Goal: Information Seeking & Learning: Compare options

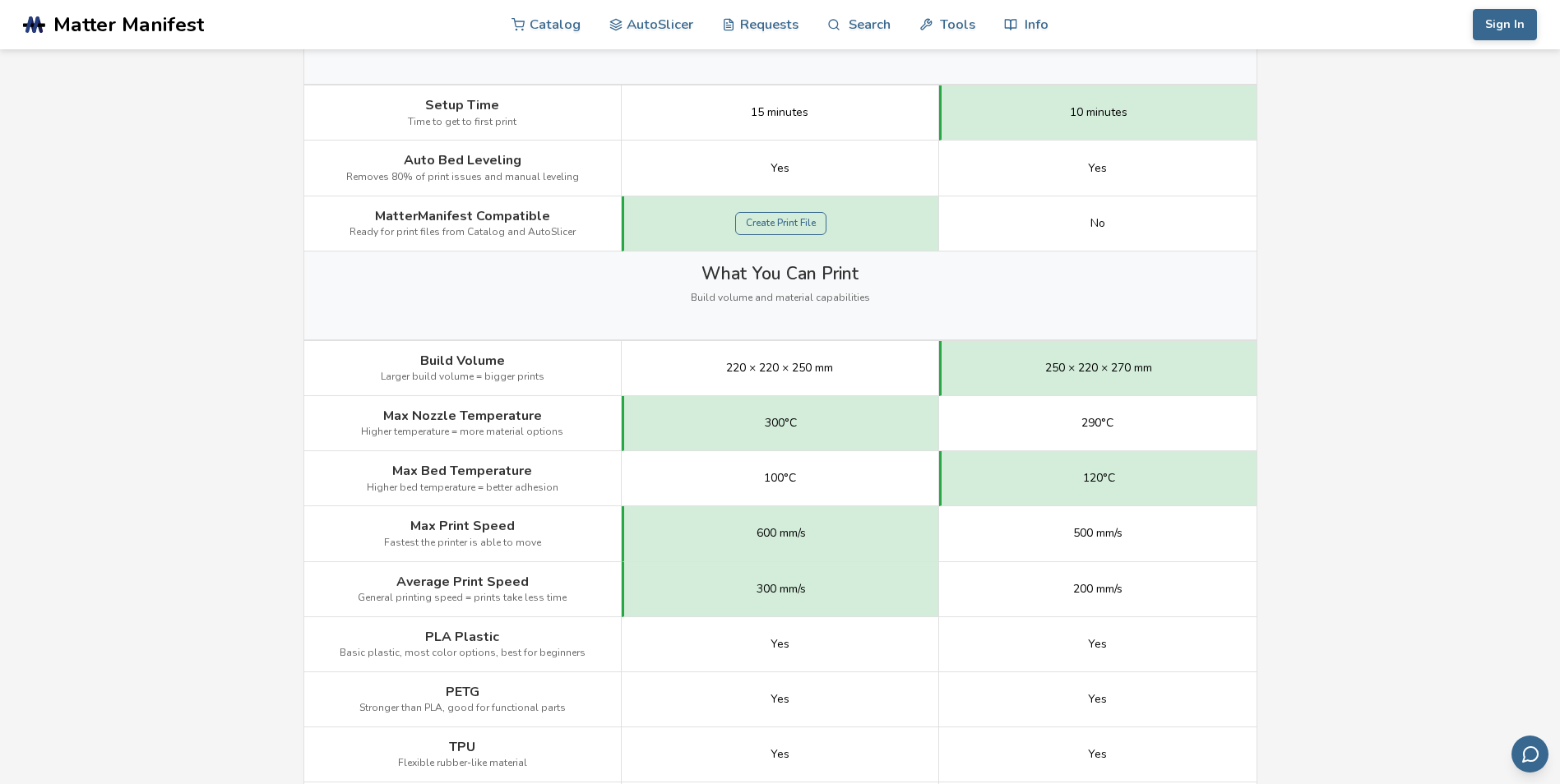
scroll to position [657, 0]
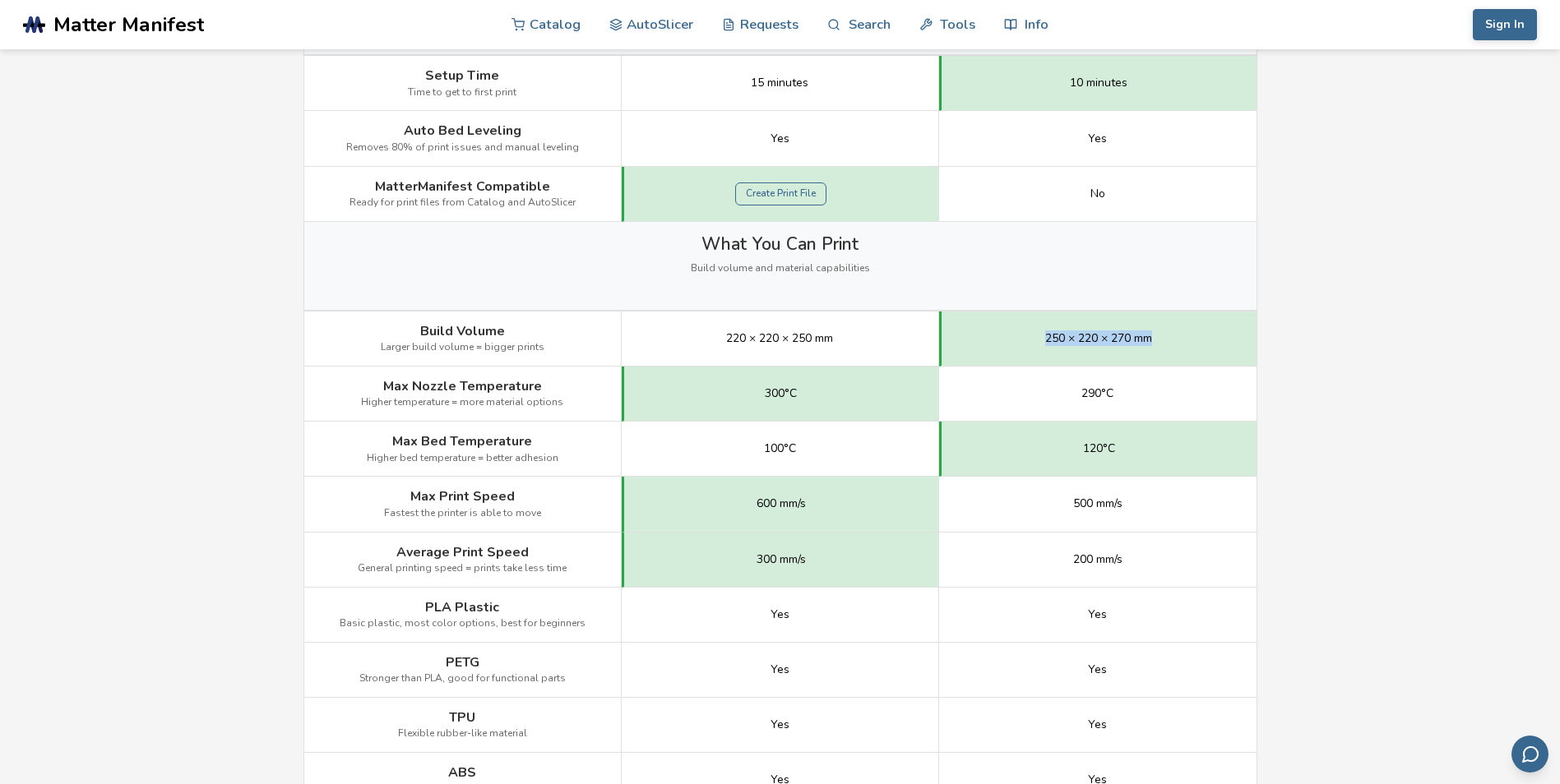
drag, startPoint x: 1022, startPoint y: 338, endPoint x: 1156, endPoint y: 344, distance: 134.1
click at [1156, 344] on div "250 × 220 × 270 mm" at bounding box center [1098, 340] width 317 height 55
drag, startPoint x: 1156, startPoint y: 344, endPoint x: 1221, endPoint y: 338, distance: 65.3
click at [1221, 338] on div "250 × 220 × 270 mm" at bounding box center [1098, 340] width 317 height 55
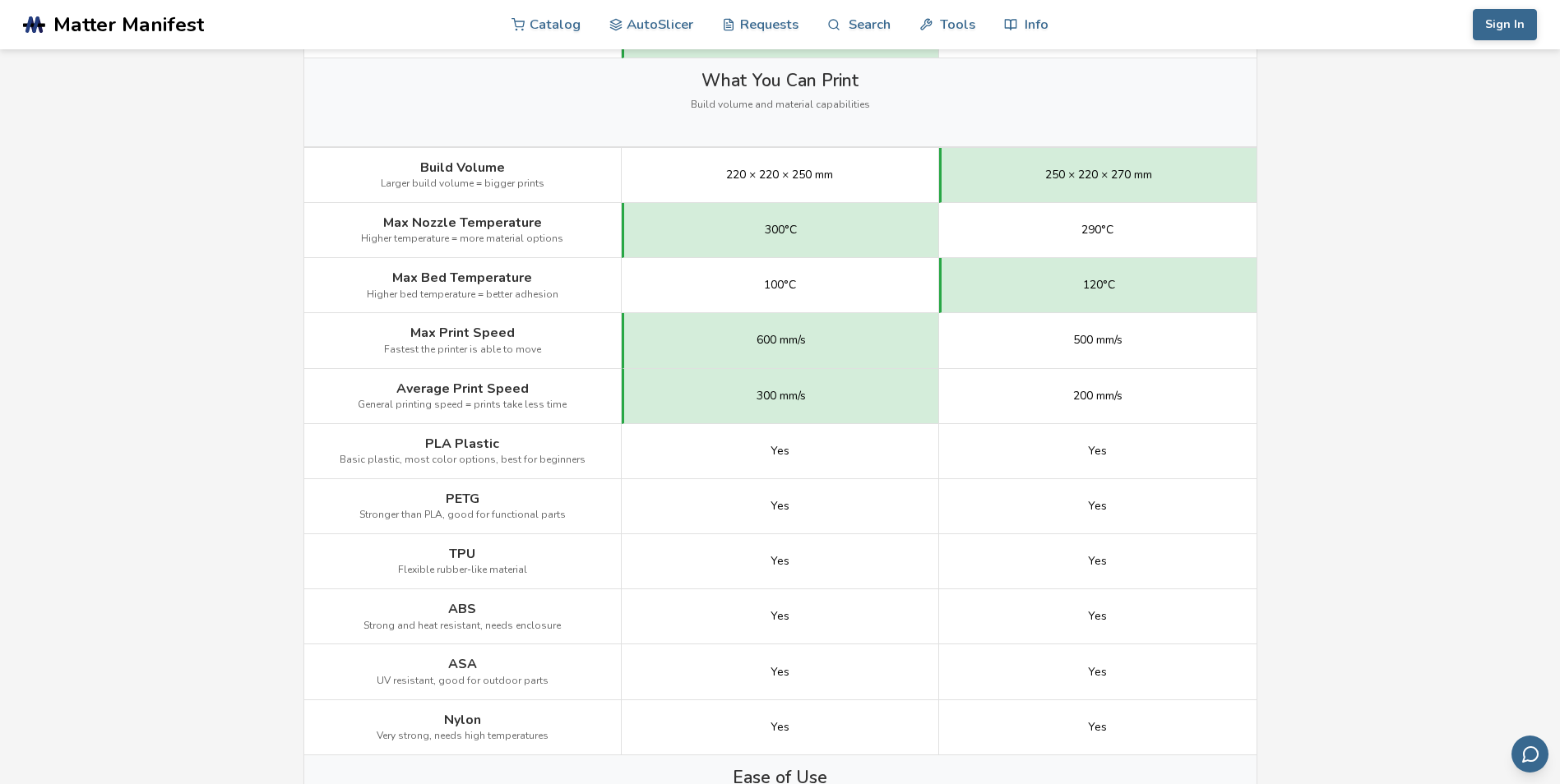
scroll to position [822, 0]
drag, startPoint x: 732, startPoint y: 342, endPoint x: 803, endPoint y: 342, distance: 71.0
click at [803, 342] on div "600 mm/s" at bounding box center [780, 340] width 317 height 55
drag, startPoint x: 803, startPoint y: 342, endPoint x: 872, endPoint y: 359, distance: 71.1
click at [872, 359] on div "600 mm/s" at bounding box center [780, 340] width 317 height 55
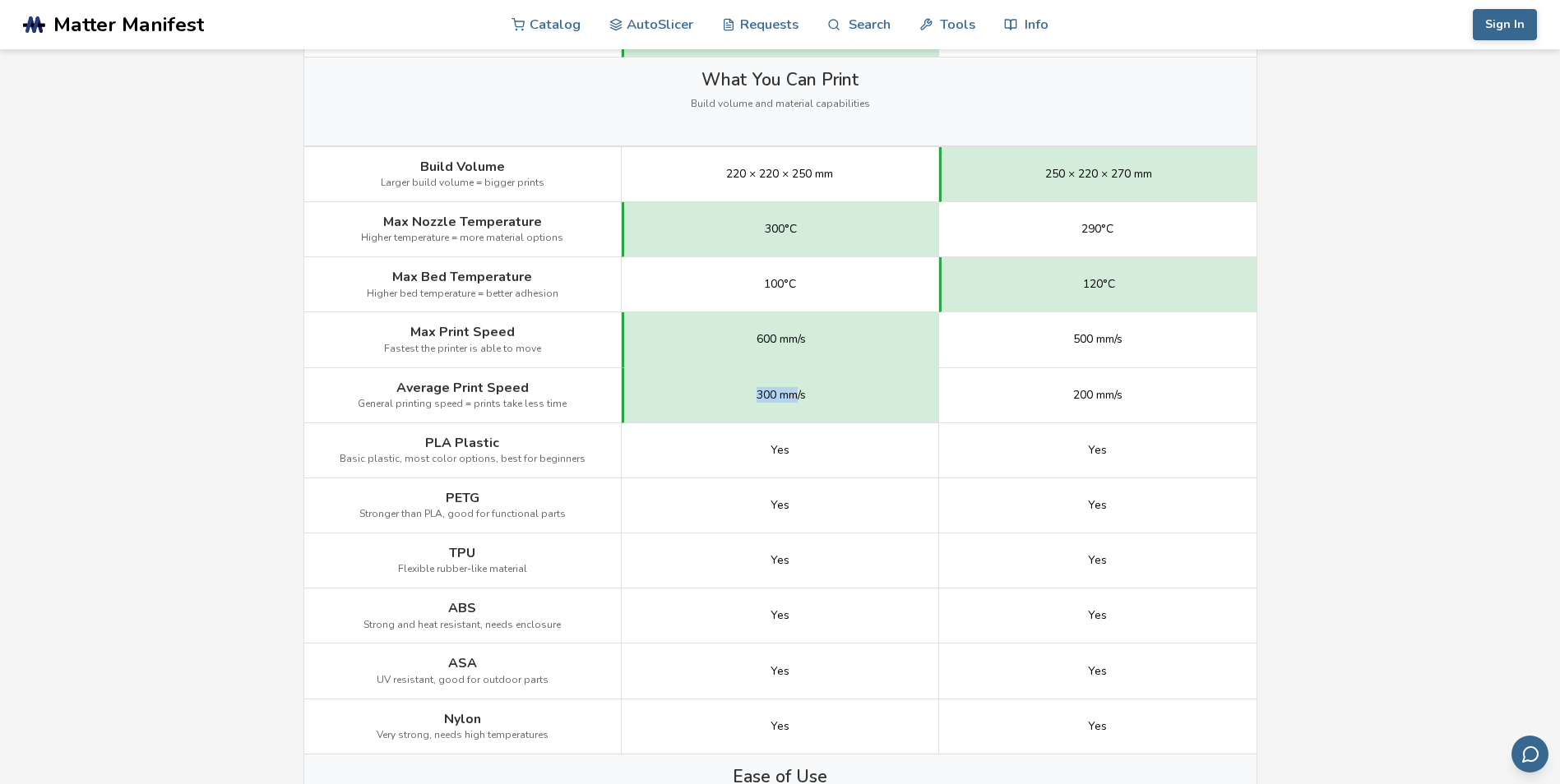
drag, startPoint x: 756, startPoint y: 394, endPoint x: 795, endPoint y: 396, distance: 39.1
click at [795, 396] on span "300 mm/s" at bounding box center [781, 394] width 49 height 13
click at [1145, 333] on div "500 mm/s" at bounding box center [1098, 340] width 317 height 55
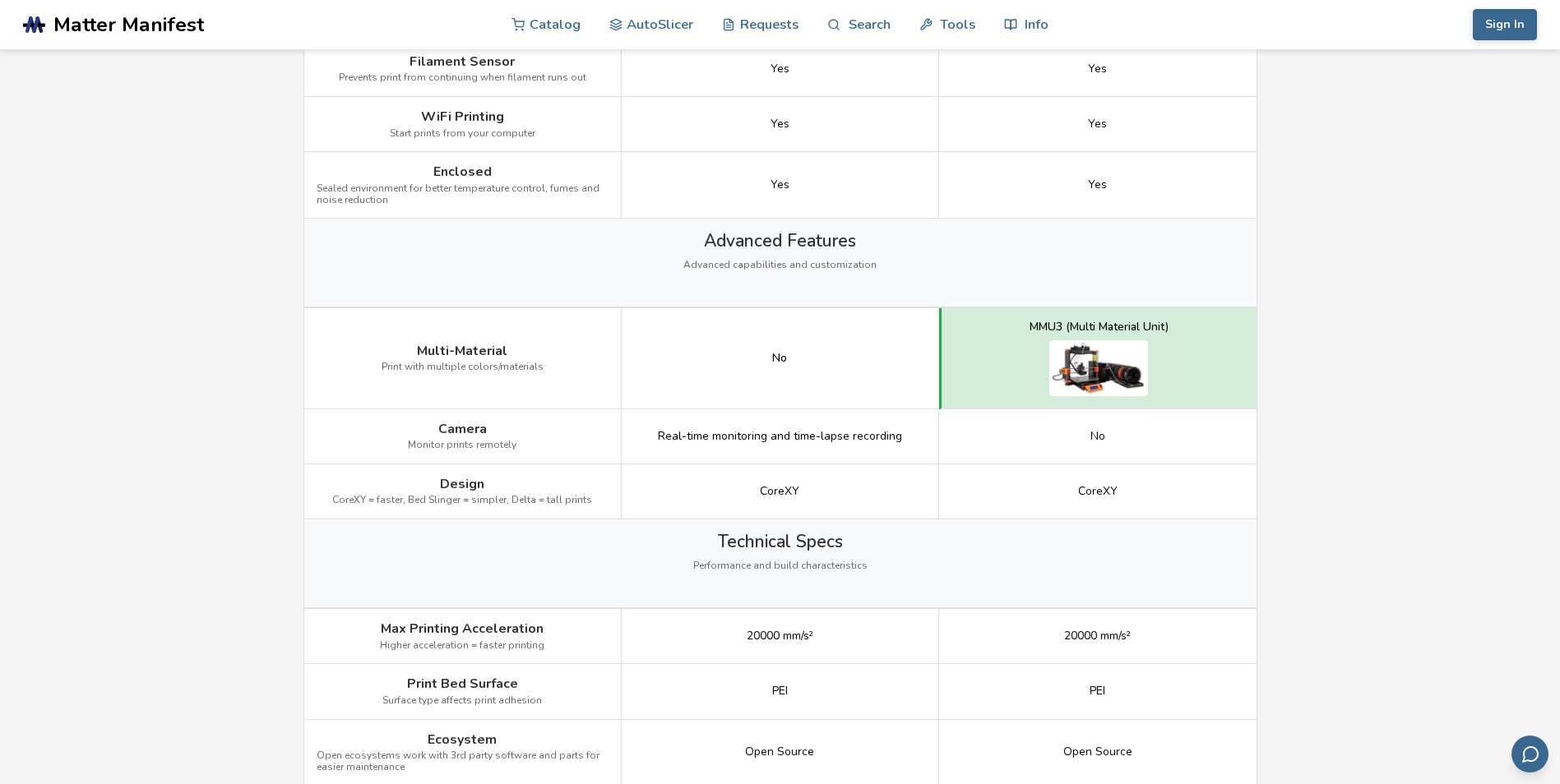
scroll to position [1808, 0]
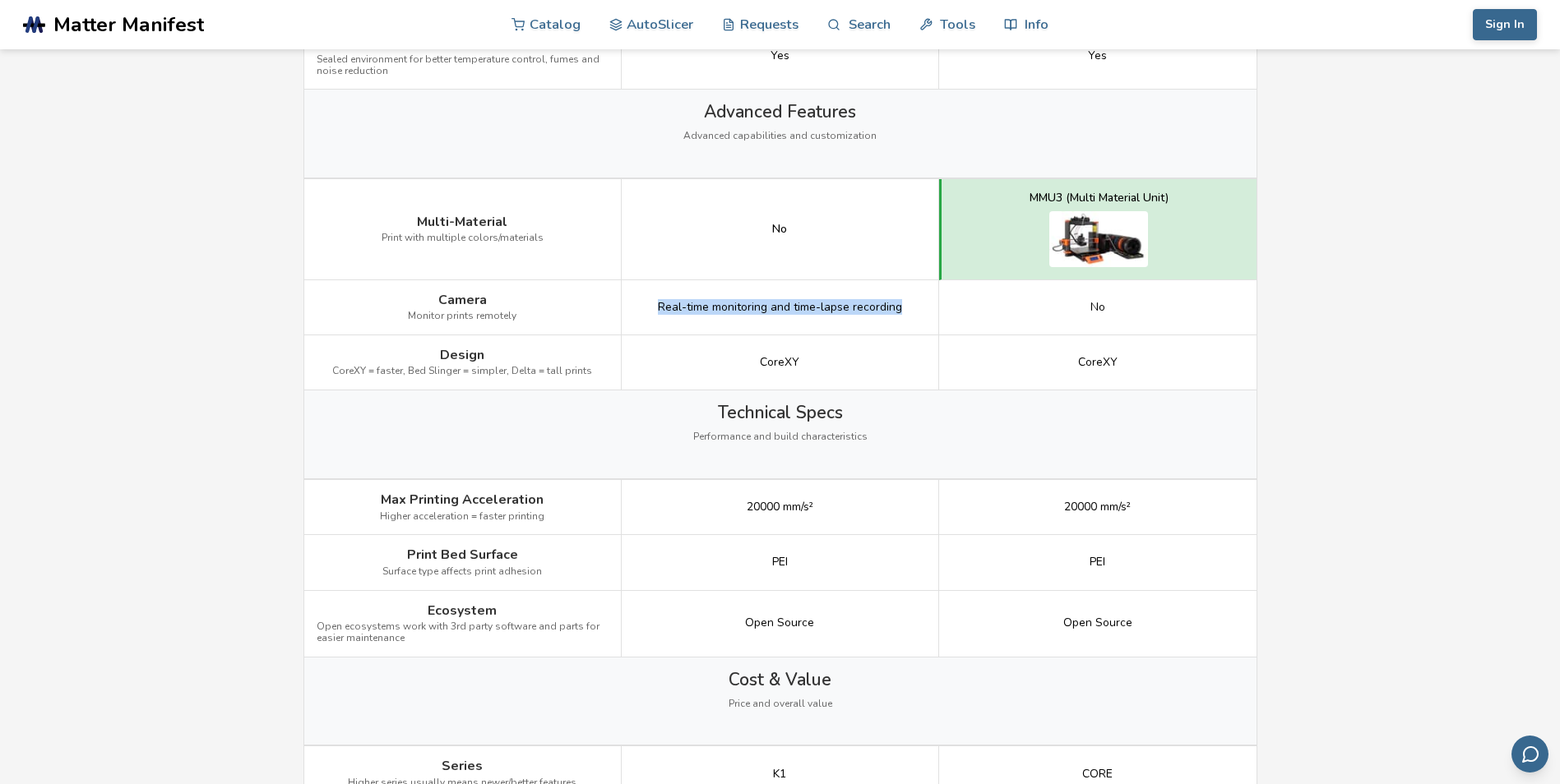
drag, startPoint x: 654, startPoint y: 311, endPoint x: 899, endPoint y: 316, distance: 245.1
click at [899, 316] on div "Real-time monitoring and time-lapse recording" at bounding box center [780, 308] width 317 height 55
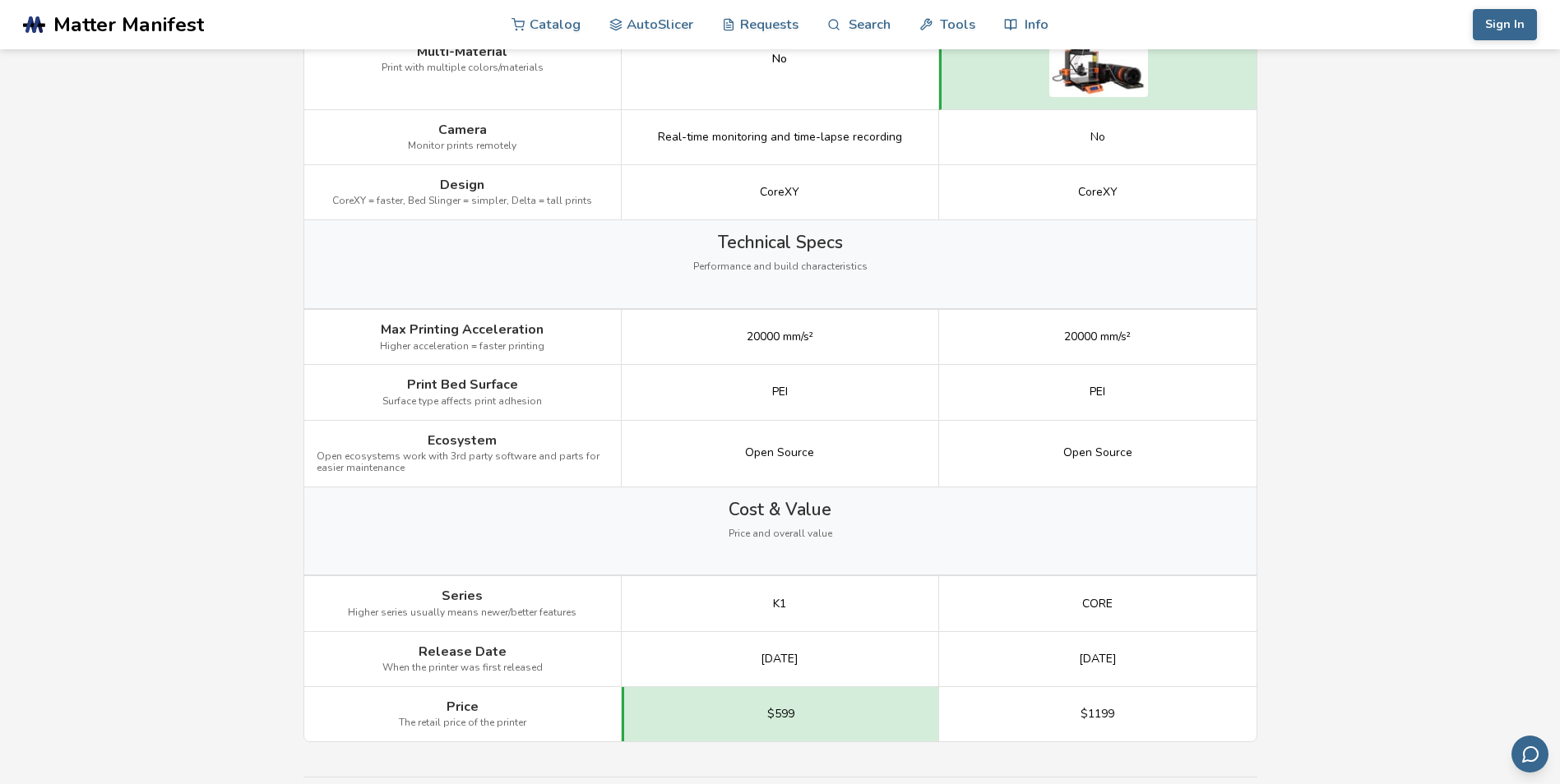
scroll to position [2137, 0]
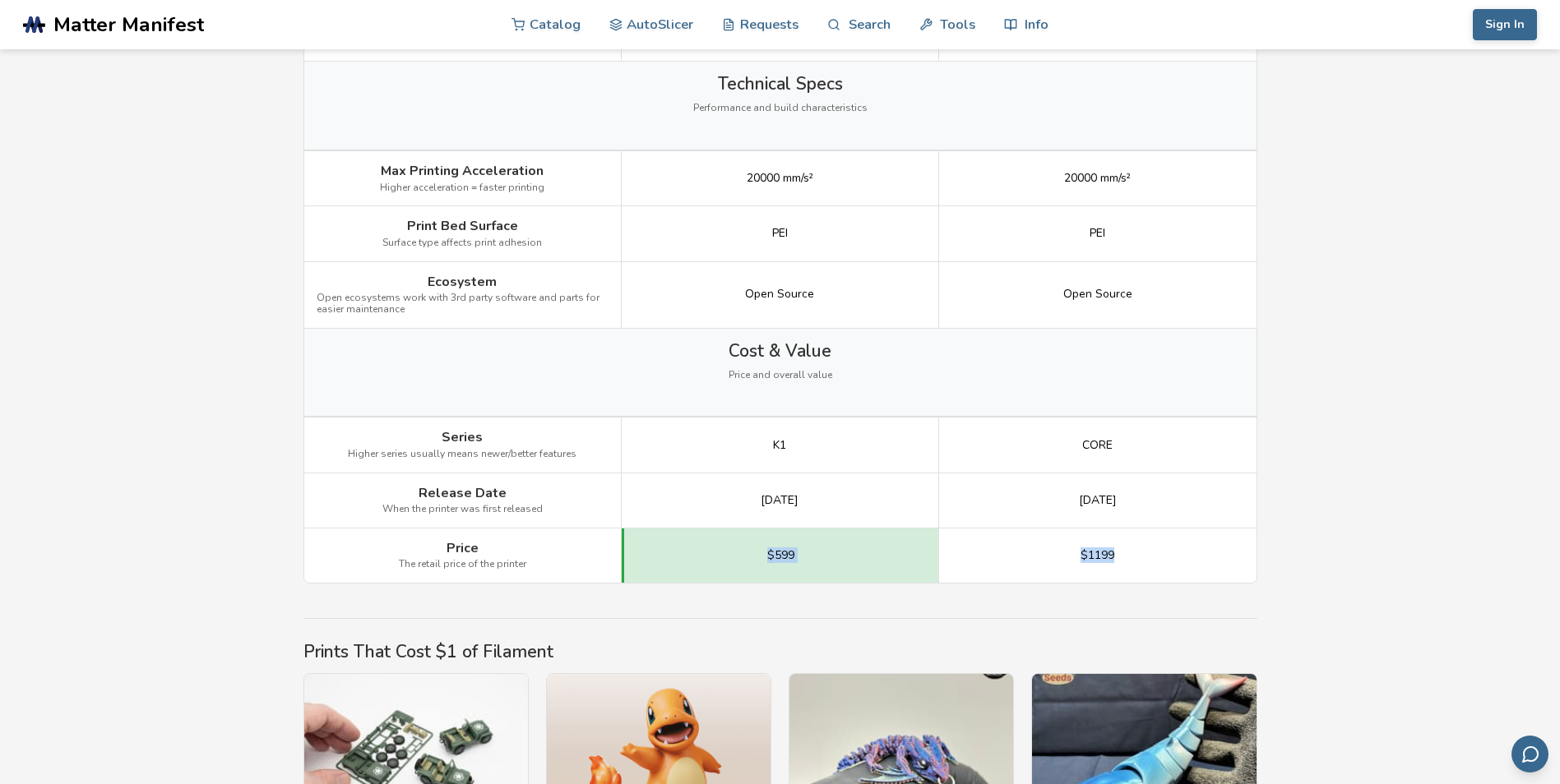
drag, startPoint x: 721, startPoint y: 568, endPoint x: 1129, endPoint y: 556, distance: 408.2
click at [0, 0] on div "Price The retail price of the printer $599 $1199" at bounding box center [0, 0] width 0 height 0
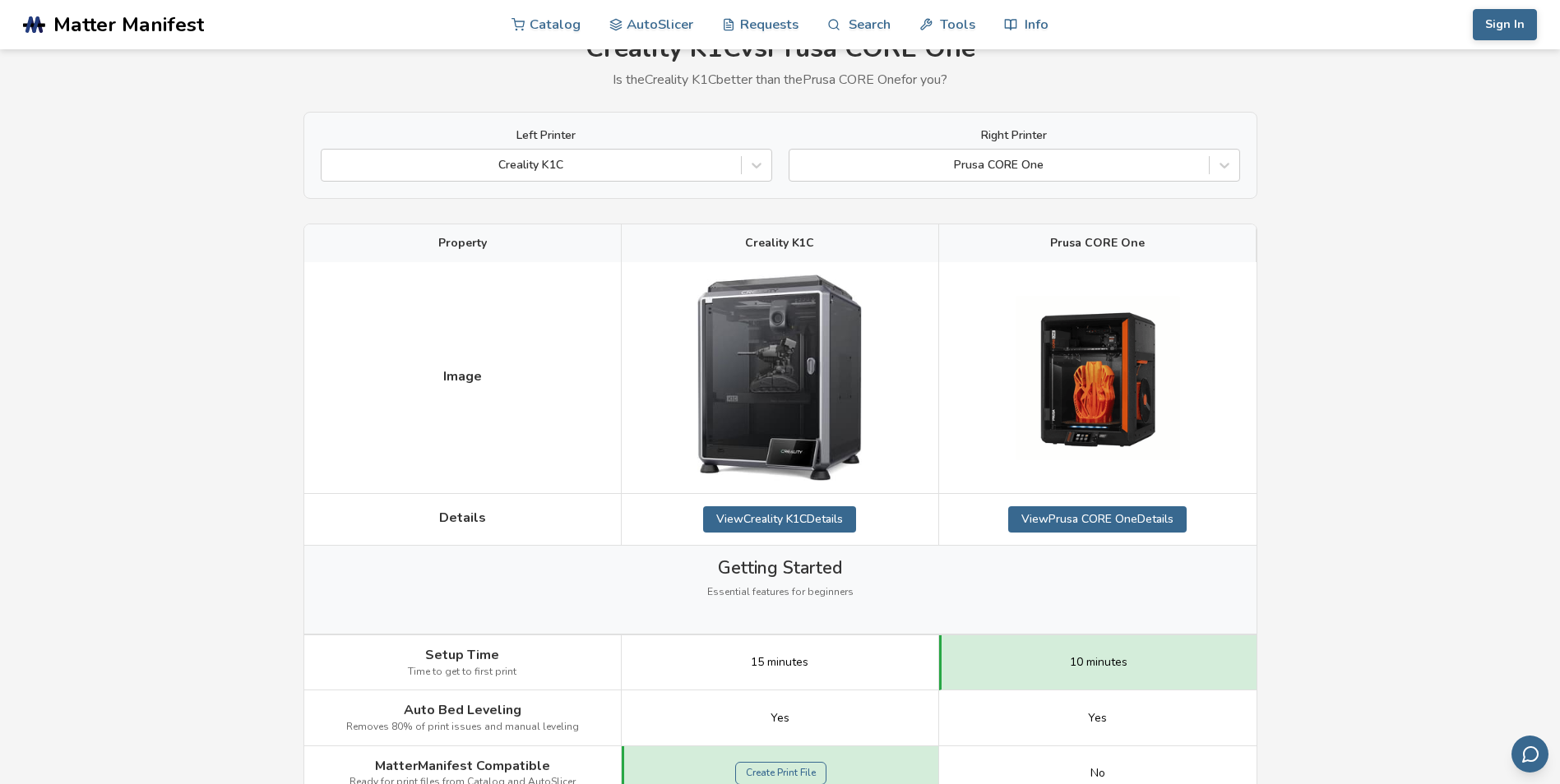
scroll to position [165, 0]
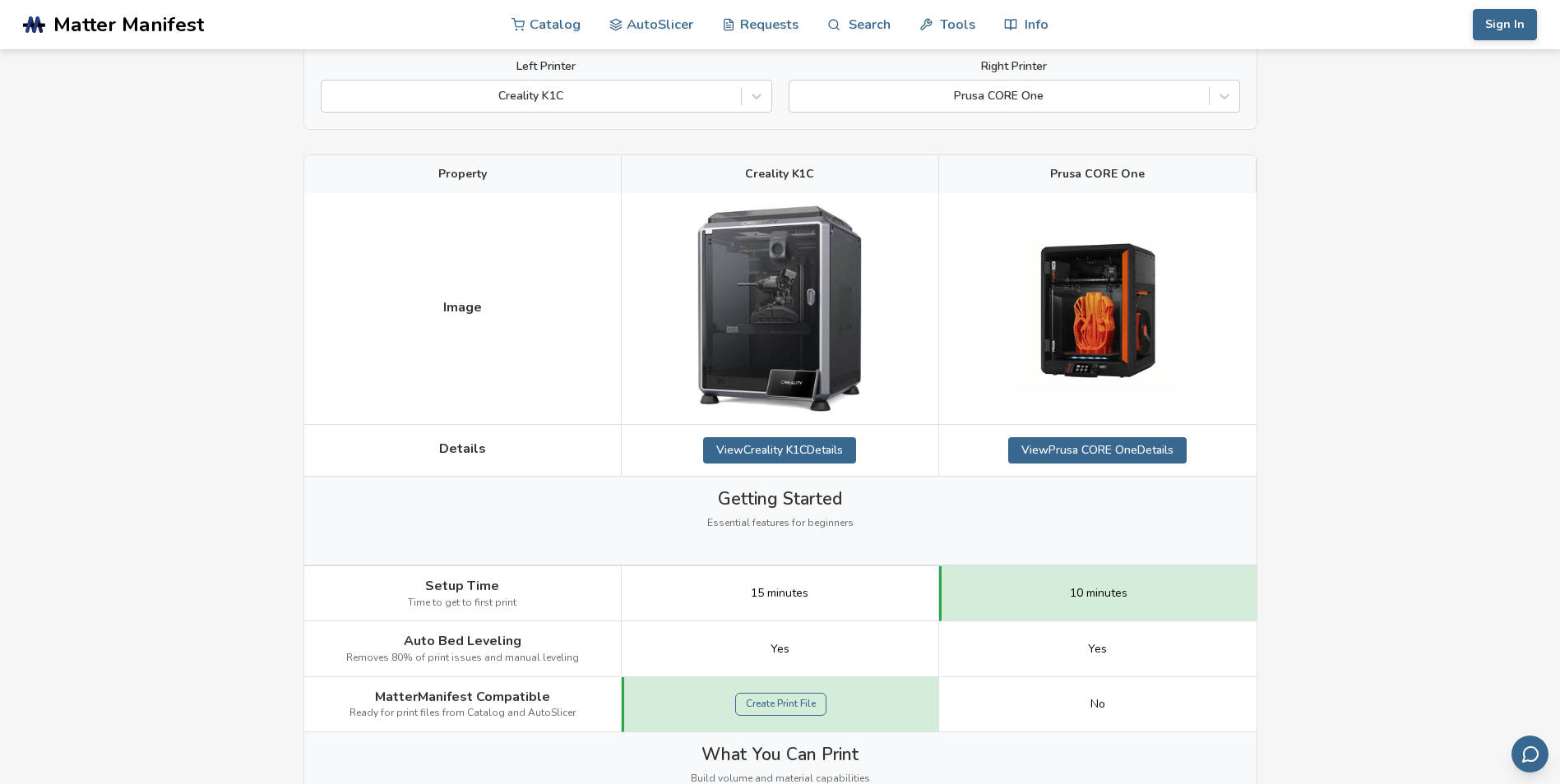
drag, startPoint x: 1385, startPoint y: 387, endPoint x: 1383, endPoint y: 352, distance: 35.1
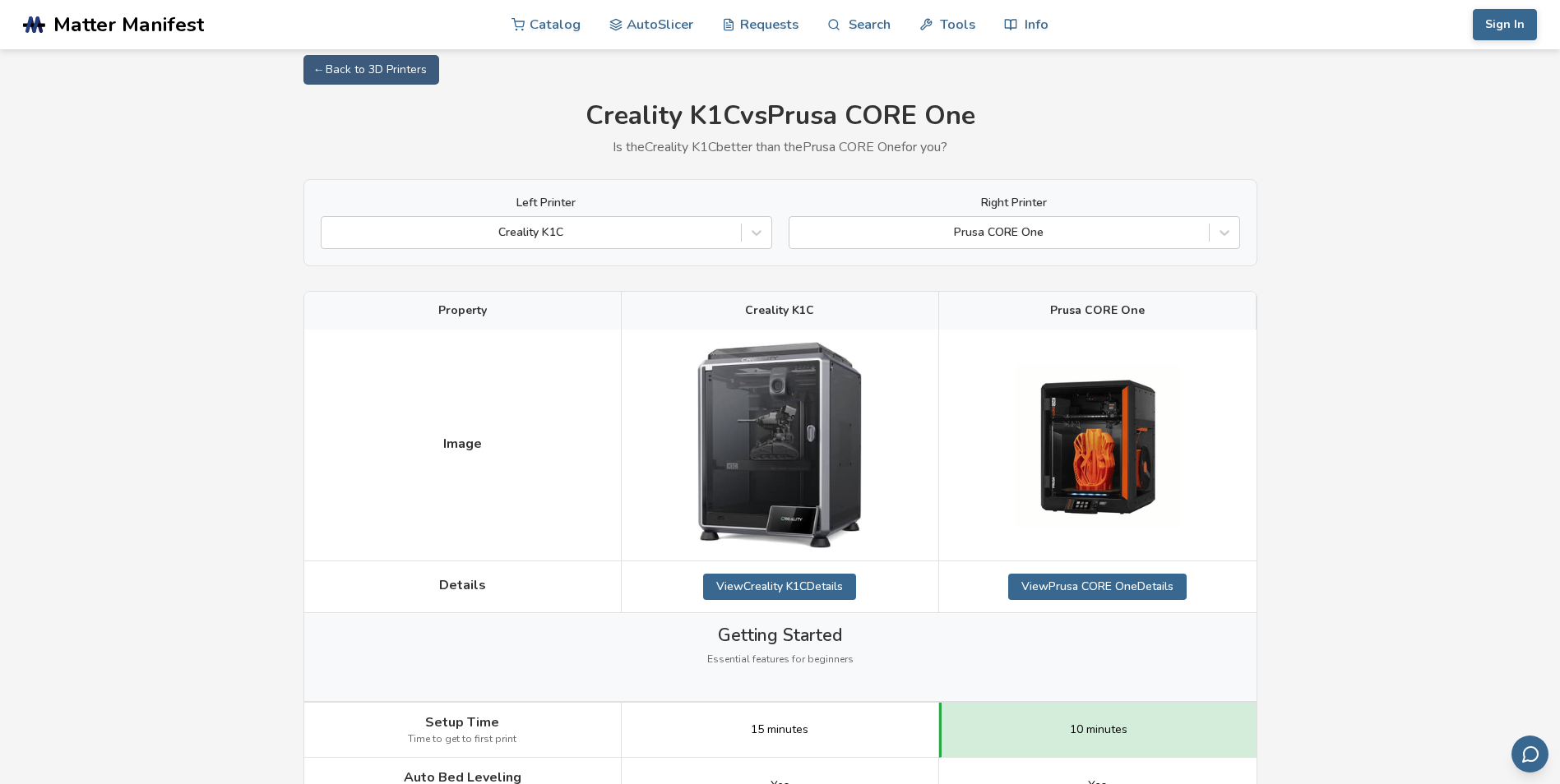
scroll to position [0, 0]
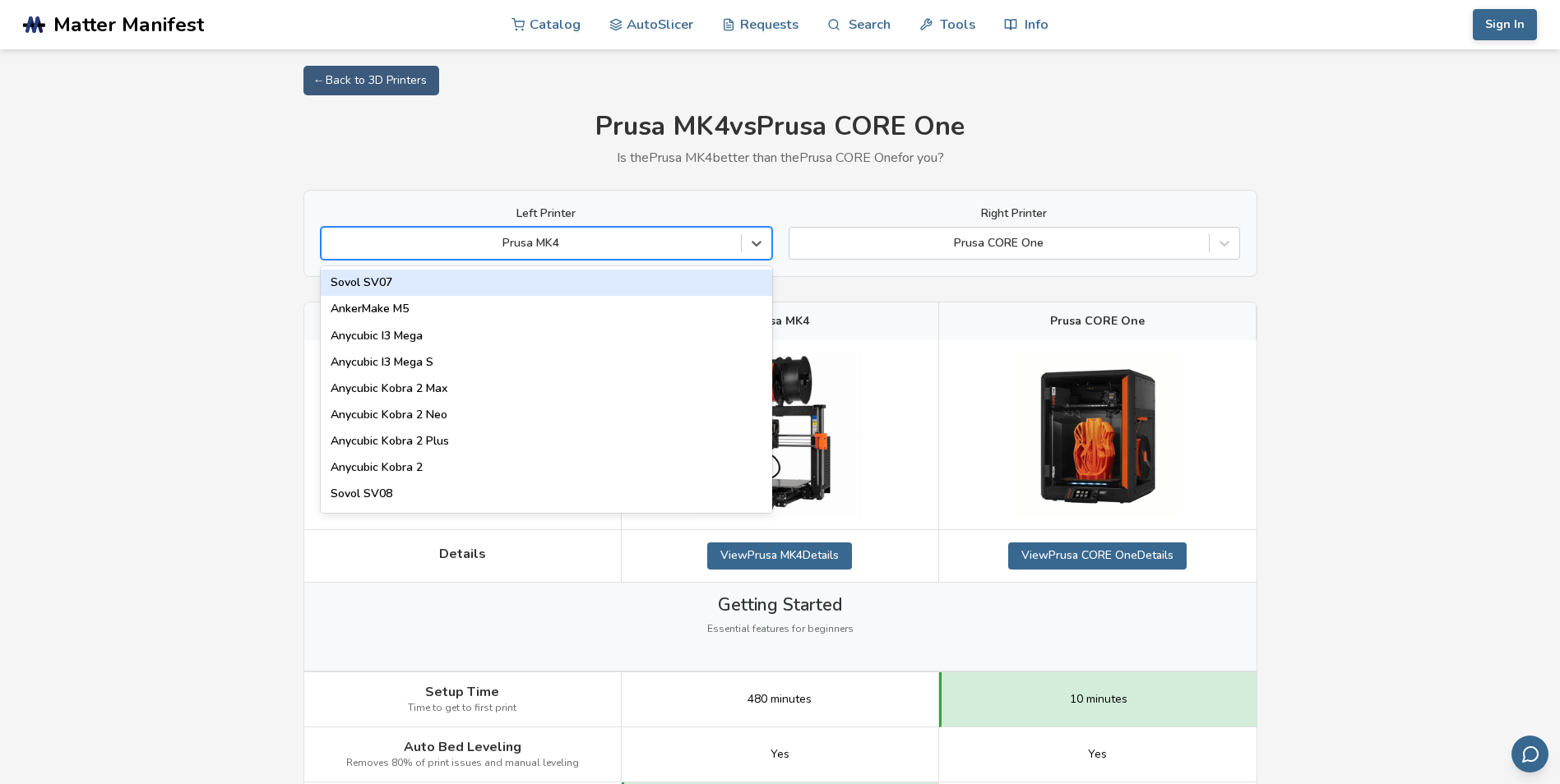
click at [662, 235] on div "Prusa MK4" at bounding box center [531, 242] width 419 height 23
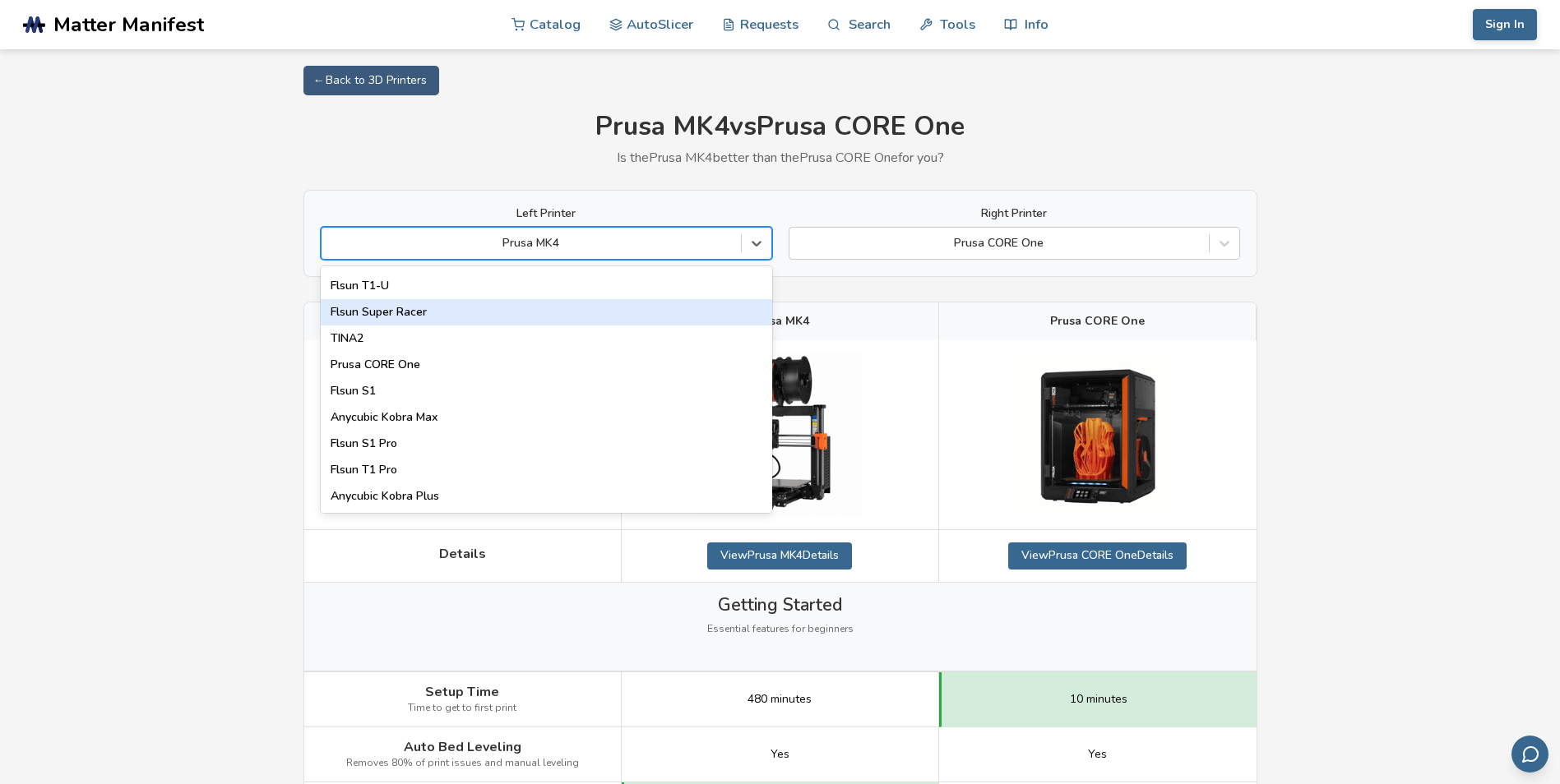
scroll to position [2108, 0]
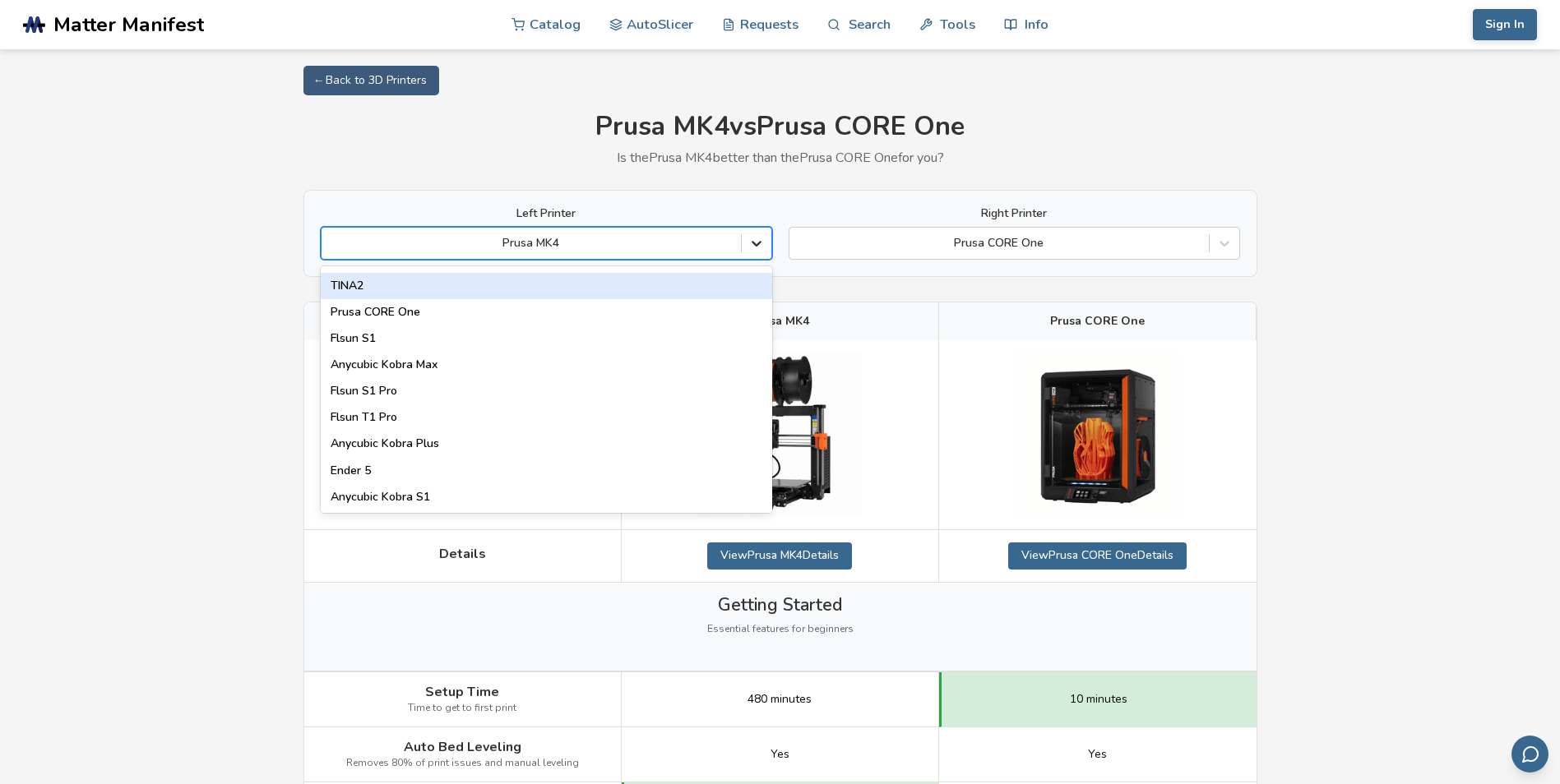
click at [758, 244] on icon at bounding box center [757, 244] width 10 height 6
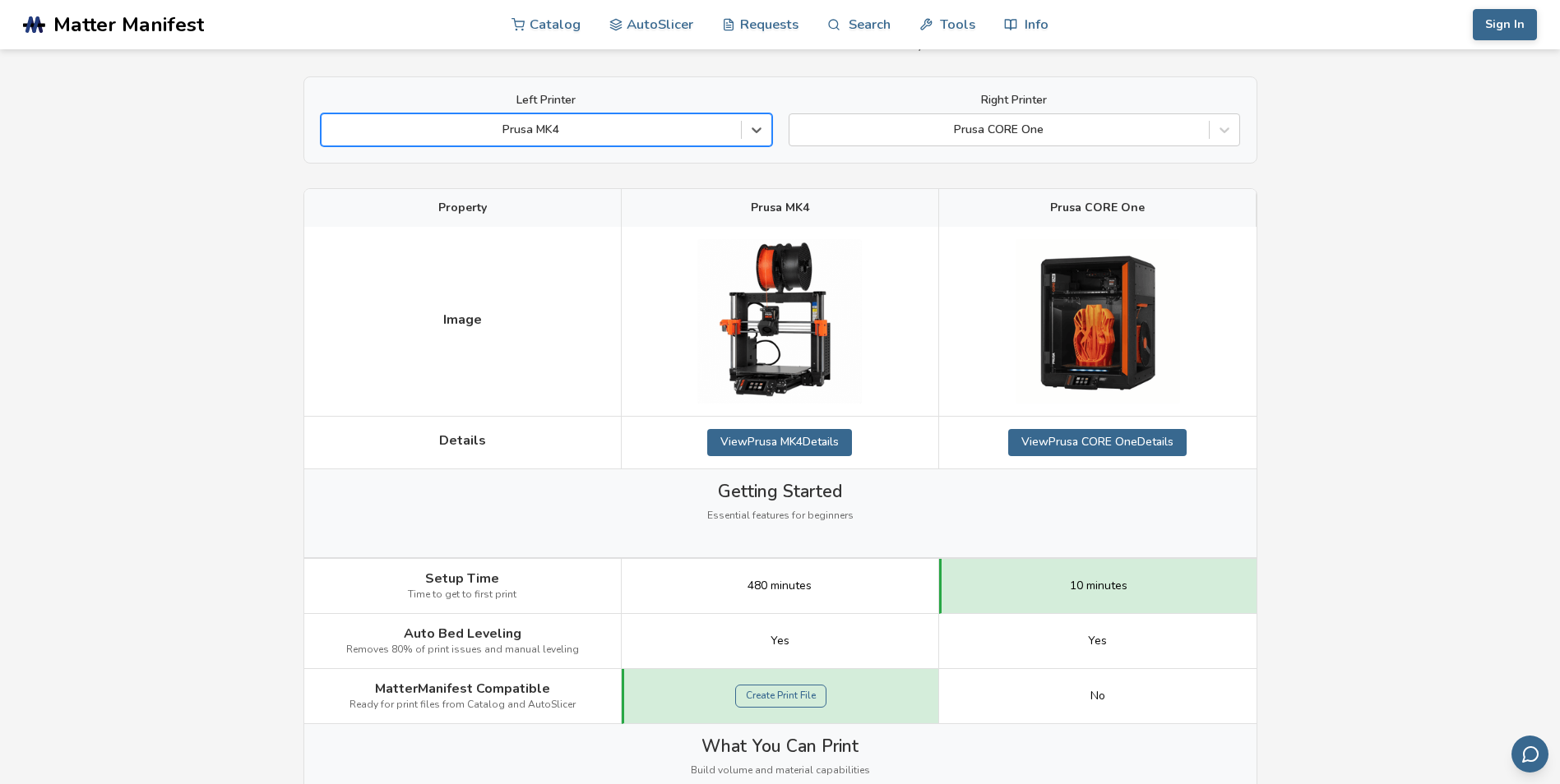
scroll to position [0, 0]
